Goal: Task Accomplishment & Management: Manage account settings

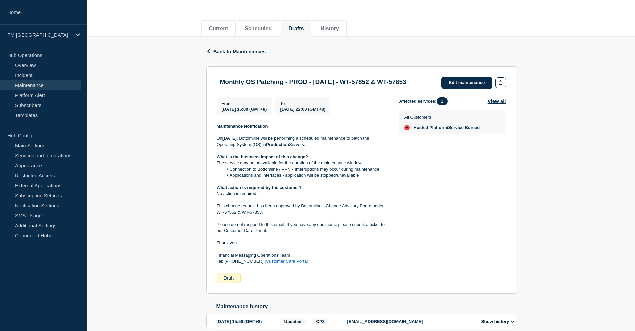
scroll to position [100, 0]
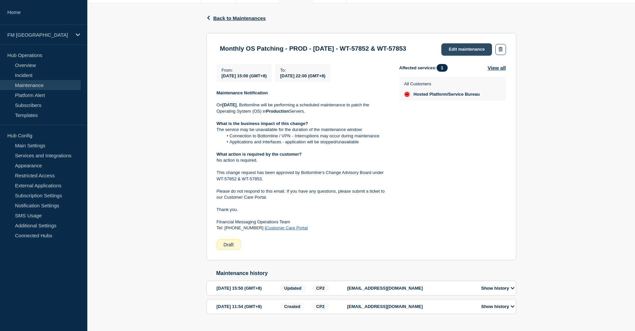
click at [462, 48] on link "Edit maintenance" at bounding box center [466, 49] width 51 height 12
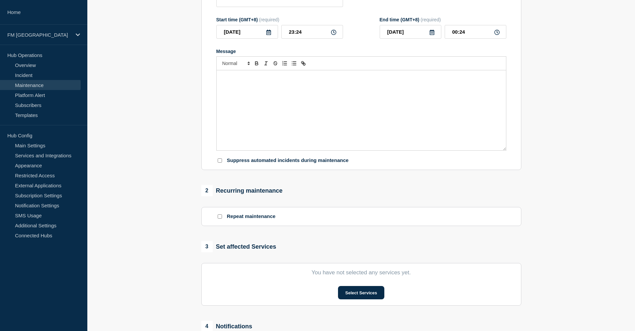
type input "Monthly OS Patching - PROD - [DATE] - WT-57852 & WT-57853"
type input "2025-08-30"
type input "15:00"
type input "2025-08-31"
type input "22:00"
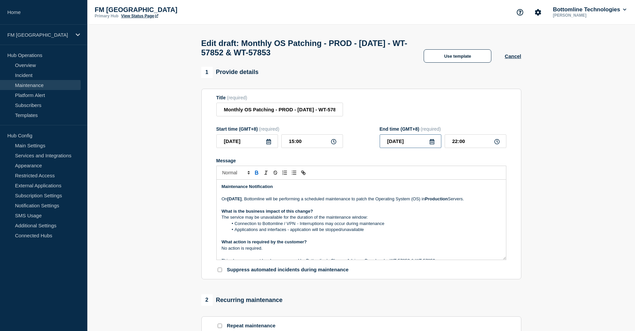
click at [416, 144] on input "2025-08-31" at bounding box center [411, 141] width 62 height 14
type input "2025-08-30"
click at [290, 249] on p "No action is required." at bounding box center [361, 248] width 279 height 6
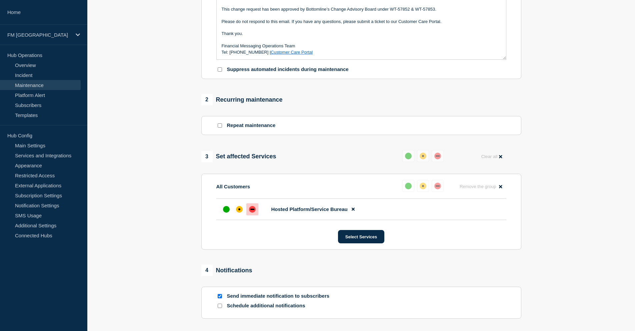
scroll to position [263, 0]
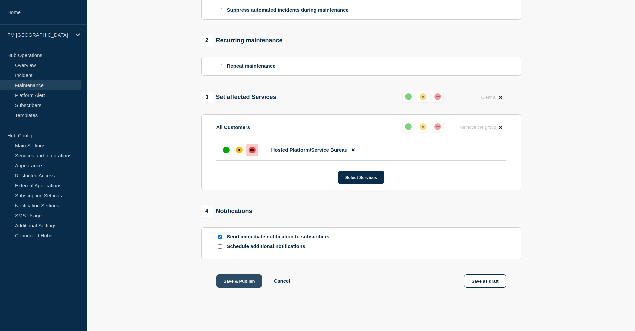
click at [239, 282] on button "Save & Publish" at bounding box center [239, 280] width 46 height 13
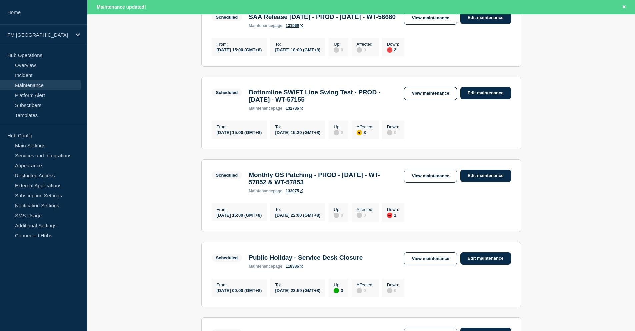
scroll to position [167, 0]
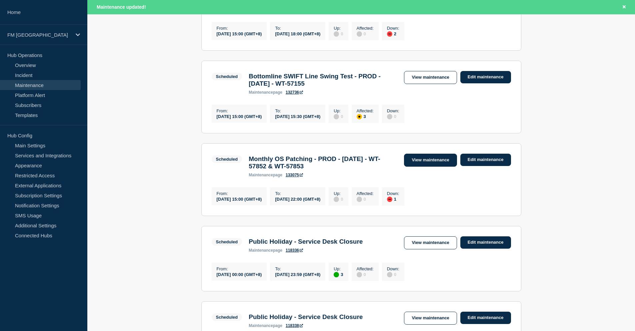
click at [419, 167] on link "View maintenance" at bounding box center [430, 160] width 53 height 13
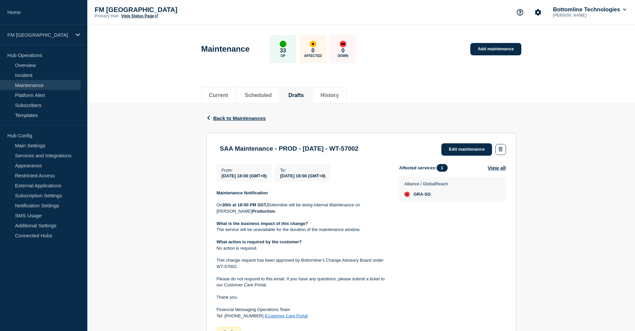
click at [470, 143] on section "SAA Maintenance - PROD - 30/AUG/2025 - WT-57002 Edit maintenance From : 2025-08…" at bounding box center [361, 240] width 310 height 215
click at [469, 153] on link "Edit maintenance" at bounding box center [466, 149] width 51 height 12
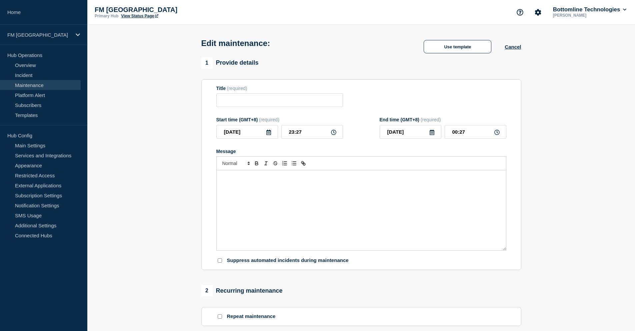
type input "SAA Maintenance - PROD - 30/AUG/2025 - WT-57002"
type input "2025-08-30"
type input "18:00"
type input "2025-08-30"
type input "19:00"
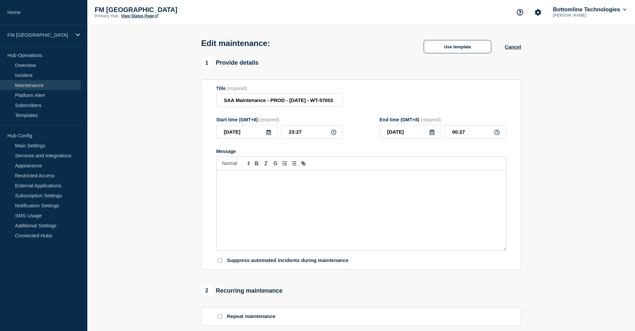
checkbox input "false"
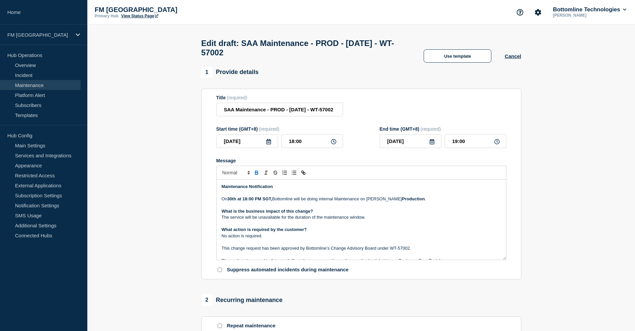
click at [229, 201] on strong "30th at 18:00 PM SGT," at bounding box center [249, 198] width 45 height 5
click at [236, 202] on p "On August 30th at 18:00 PM SGT, Bottomline will be doing internal Maintenance o…" at bounding box center [361, 199] width 279 height 6
click at [273, 201] on strong "August 30th at 18:00 PM SGT," at bounding box center [249, 198] width 45 height 5
click at [416, 202] on p "On August 30th at 18:00 SGT, Bottomline will be doing internal Maintenance on S…" at bounding box center [361, 199] width 279 height 6
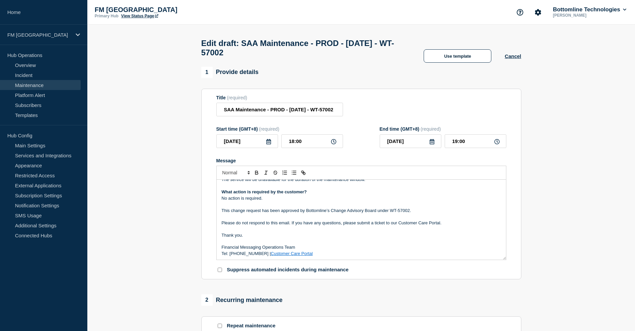
scroll to position [39, 0]
click at [455, 225] on p "Please do not respond to this email. If you have any questions, please submit a…" at bounding box center [361, 222] width 279 height 6
click at [432, 206] on p "Message" at bounding box center [361, 203] width 279 height 6
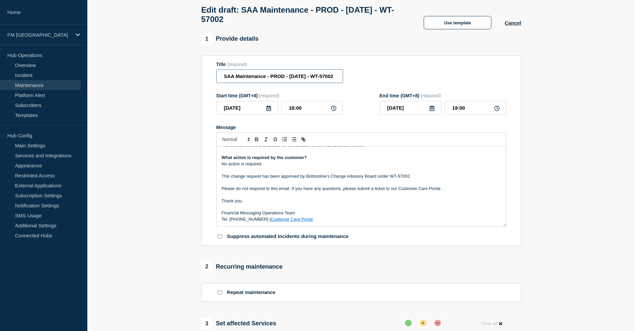
scroll to position [0, 12]
drag, startPoint x: 282, startPoint y: 79, endPoint x: 334, endPoint y: 77, distance: 52.0
click at [334, 77] on input "SAA Maintenance - PROD - 30/AUG/2025 - WT-57002" at bounding box center [279, 76] width 127 height 14
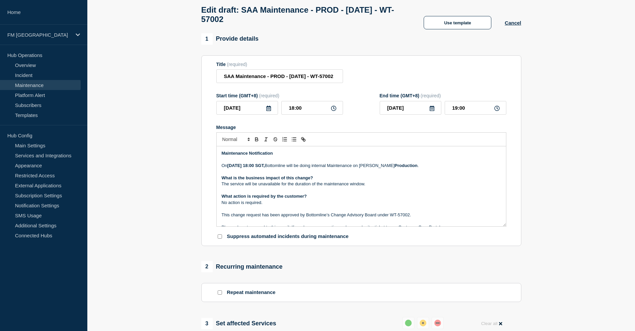
scroll to position [0, 0]
click at [409, 167] on strong "Production" at bounding box center [406, 165] width 23 height 5
click at [423, 168] on strong "Production environment" at bounding box center [420, 165] width 50 height 5
click at [386, 193] on p "Message" at bounding box center [361, 190] width 279 height 6
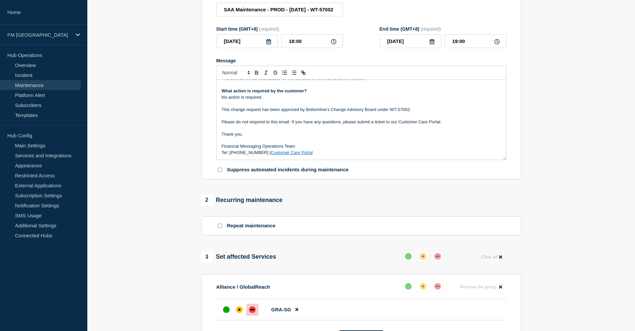
scroll to position [263, 0]
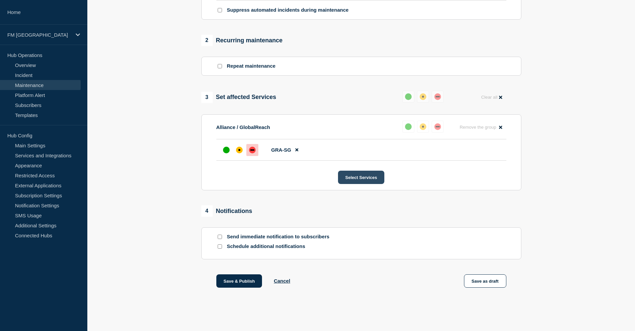
click at [354, 175] on button "Select Services" at bounding box center [361, 177] width 46 height 13
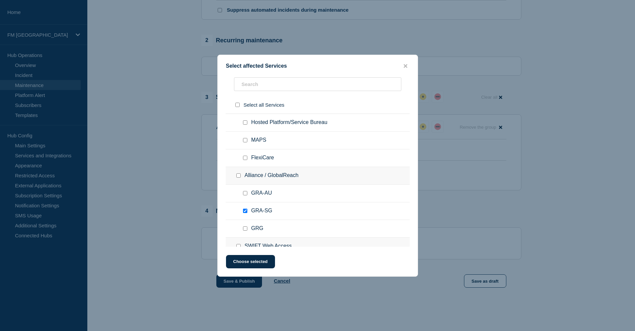
scroll to position [33, 0]
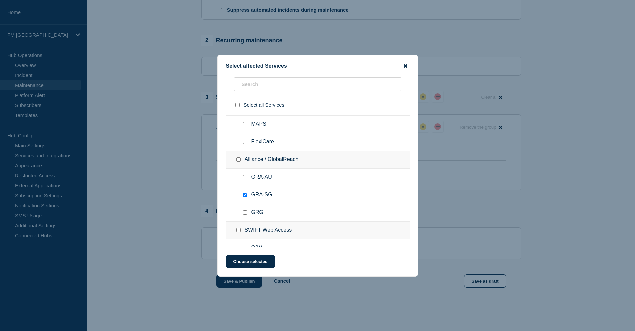
click at [405, 66] on icon "close button" at bounding box center [406, 66] width 4 height 4
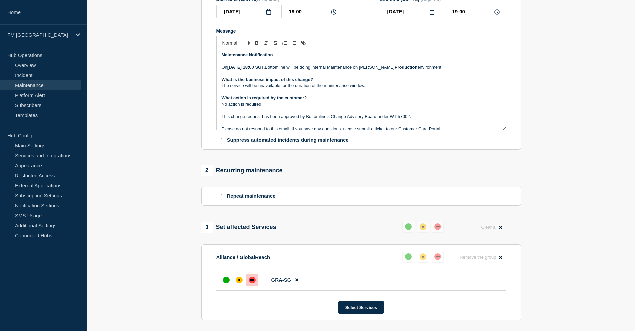
scroll to position [0, 0]
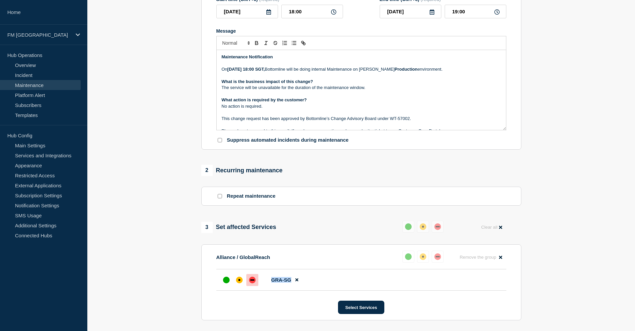
drag, startPoint x: 272, startPoint y: 282, endPoint x: 290, endPoint y: 281, distance: 18.4
click at [290, 281] on span "GRA-SG" at bounding box center [281, 280] width 20 height 6
copy span "GRA-SG"
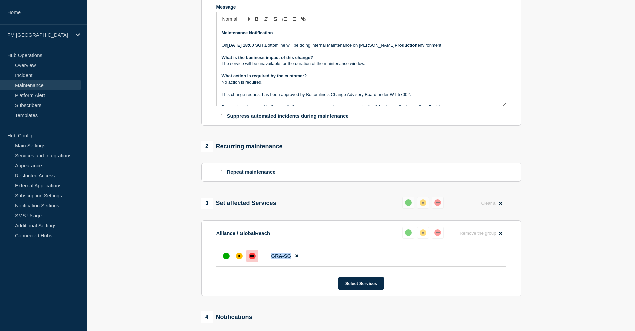
scroll to position [263, 0]
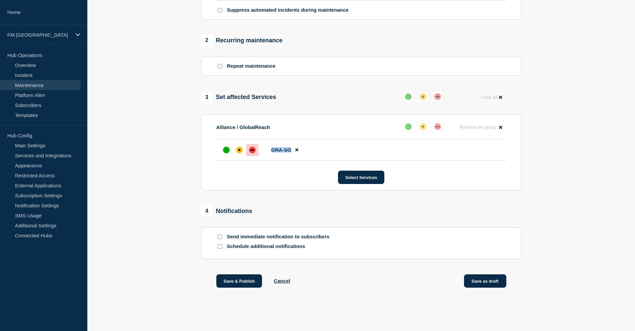
click at [490, 283] on button "Save as draft" at bounding box center [485, 280] width 42 height 13
